Goal: Browse casually: Explore the website without a specific task or goal

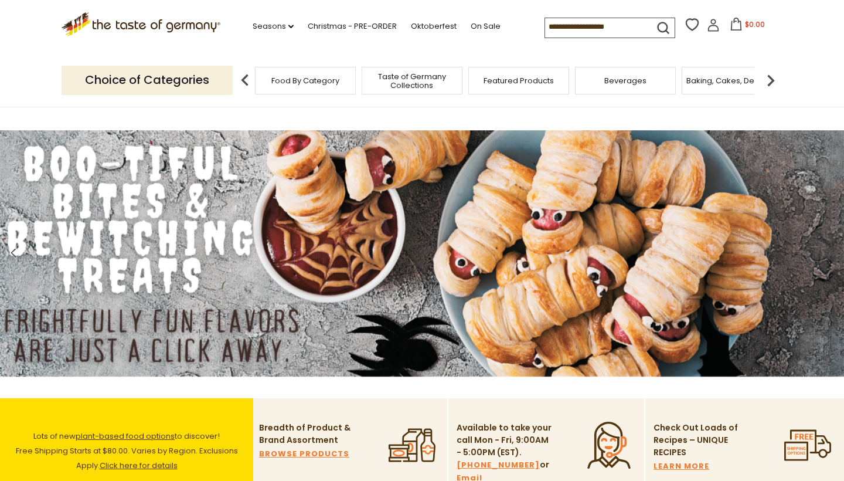
click at [308, 79] on span "Food By Category" at bounding box center [305, 80] width 68 height 9
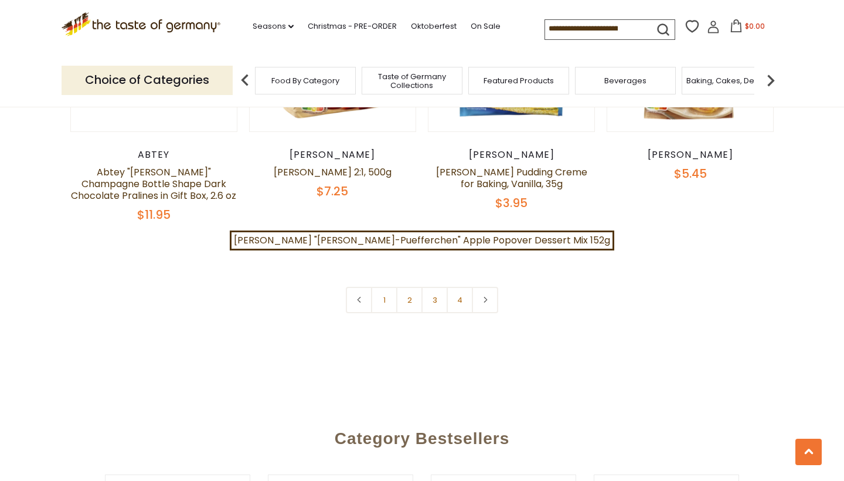
scroll to position [2606, 0]
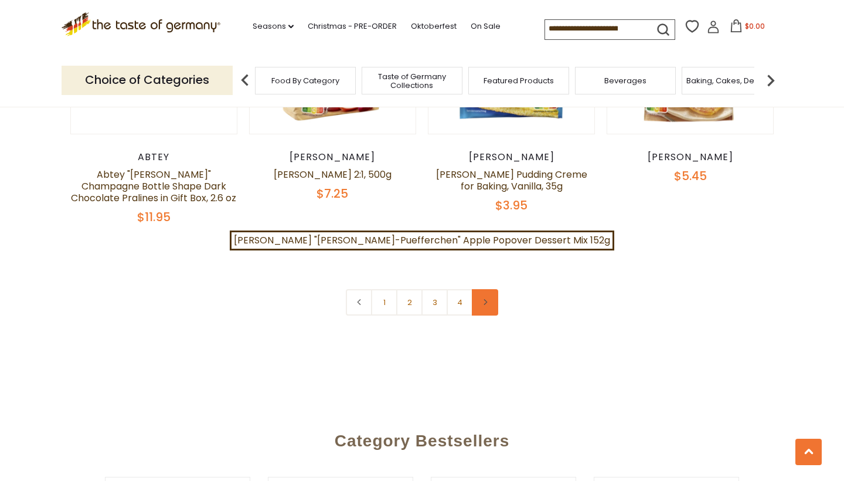
click at [484, 299] on icon at bounding box center [485, 302] width 7 height 6
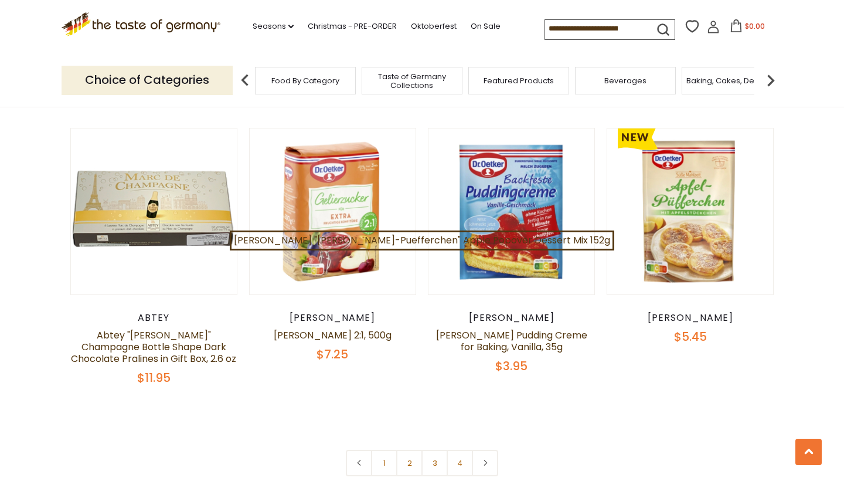
scroll to position [2440, 0]
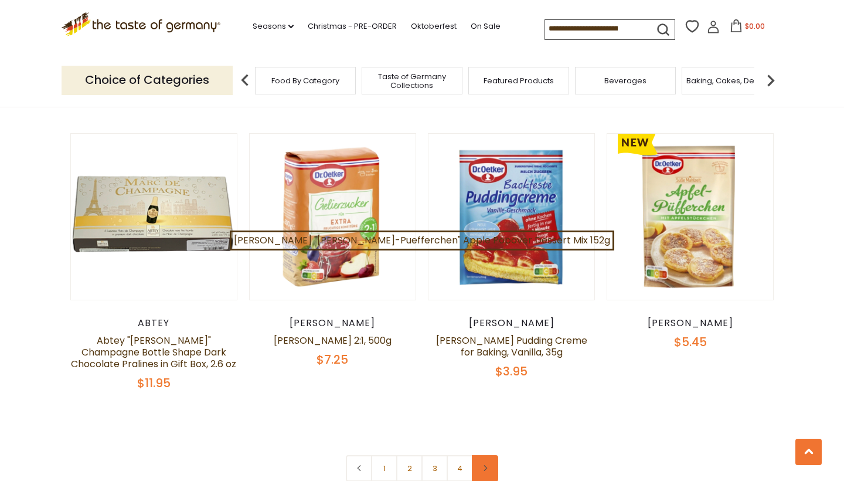
click at [488, 465] on icon at bounding box center [485, 468] width 7 height 6
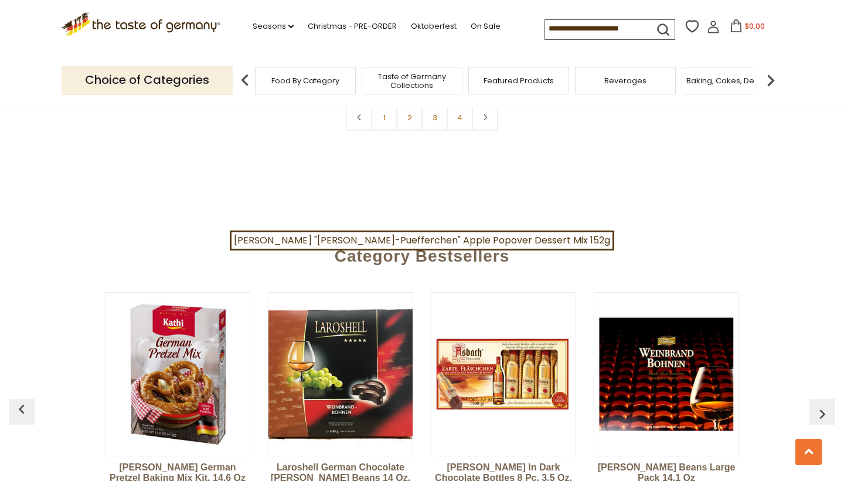
scroll to position [2708, 0]
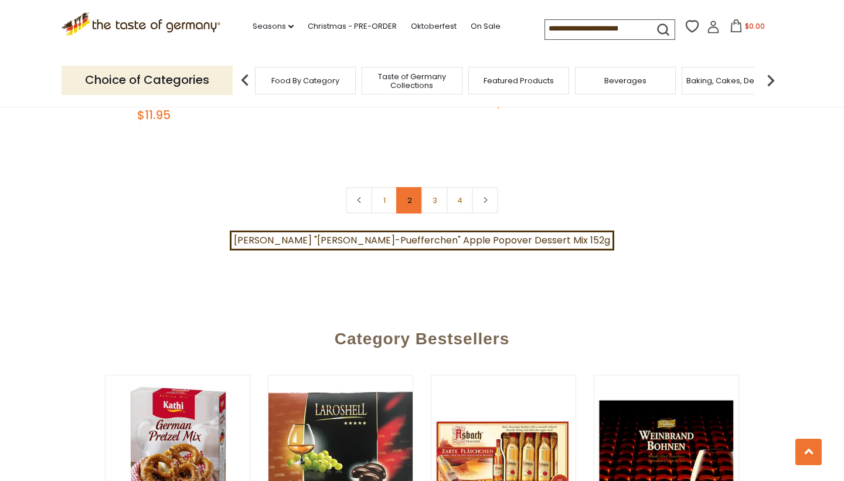
click at [411, 187] on link "2" at bounding box center [409, 200] width 26 height 26
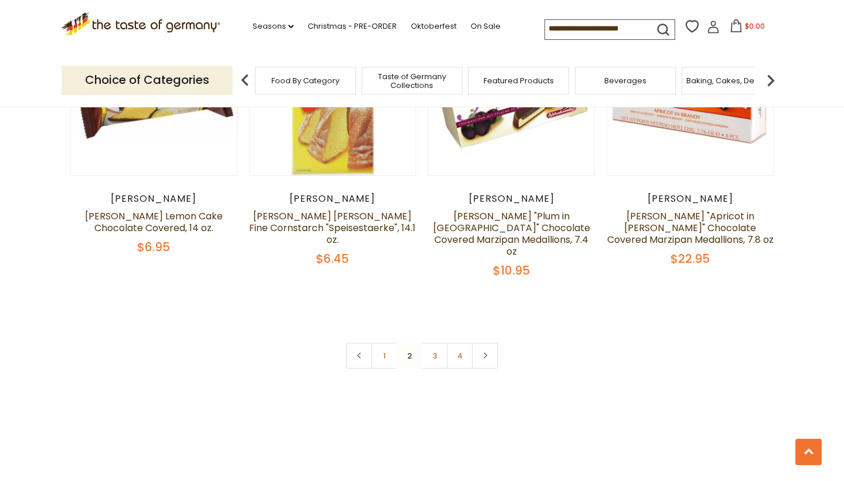
scroll to position [2588, 0]
click at [437, 342] on link "3" at bounding box center [434, 355] width 26 height 26
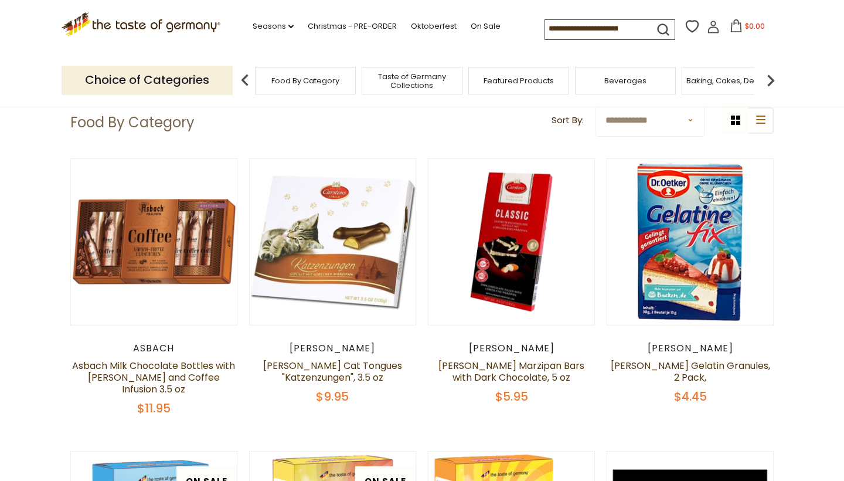
scroll to position [66, 0]
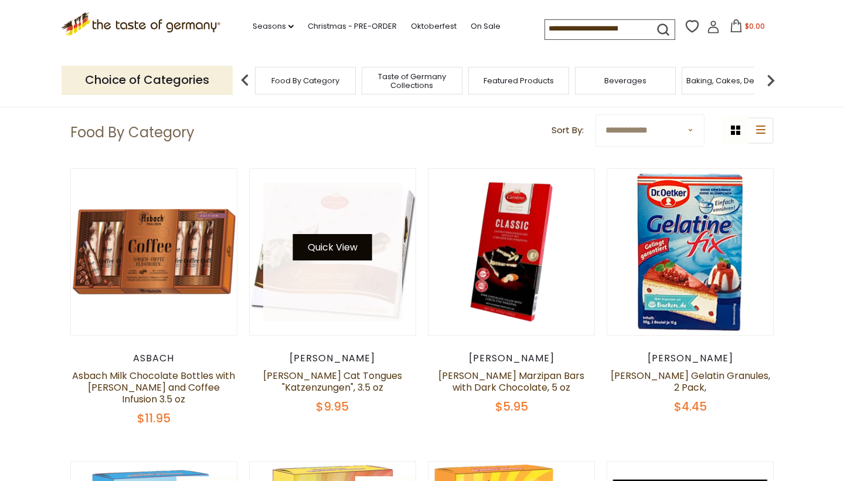
click at [343, 242] on button "Quick View" at bounding box center [332, 247] width 79 height 26
click at [344, 245] on button "Quick View" at bounding box center [332, 247] width 79 height 26
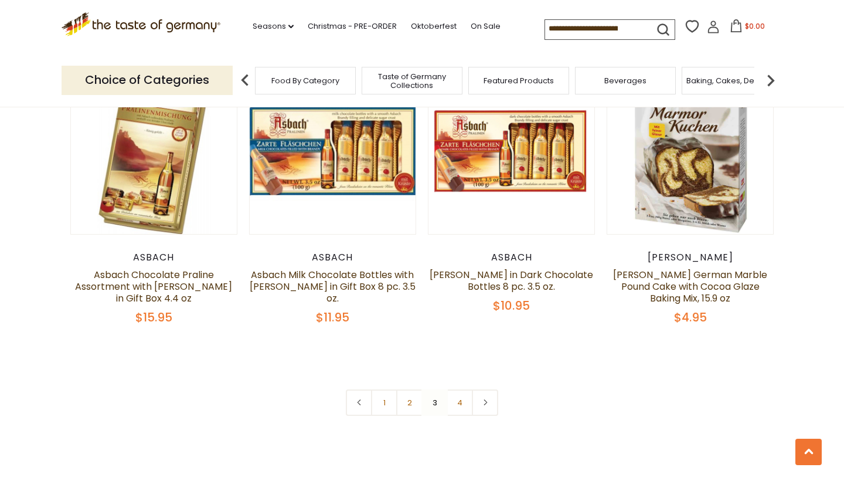
scroll to position [2472, 0]
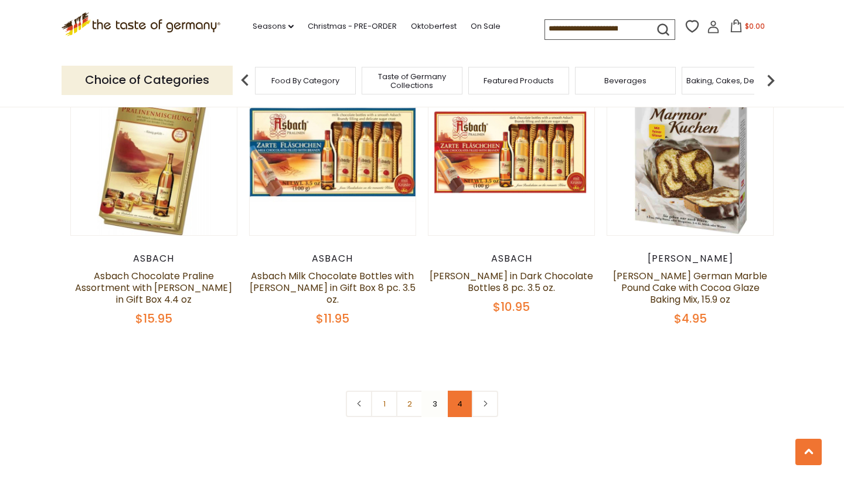
click at [463, 390] on link "4" at bounding box center [460, 403] width 26 height 26
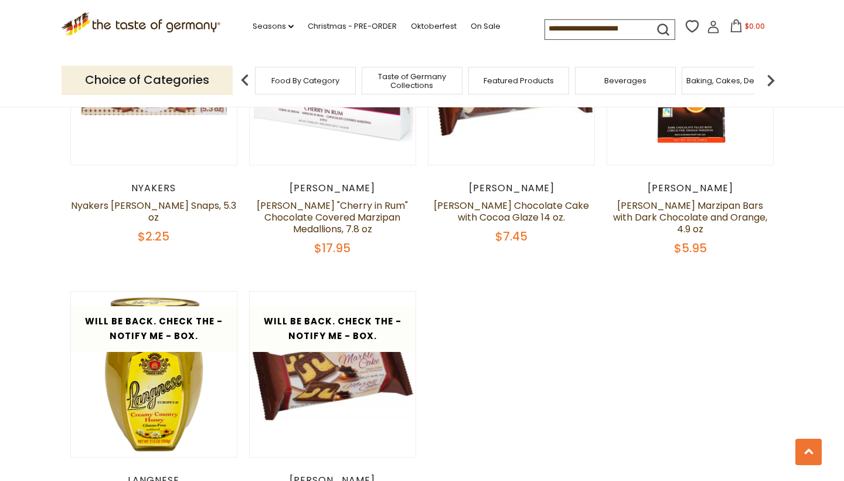
scroll to position [1393, 0]
